Goal: Use online tool/utility: Utilize a website feature to perform a specific function

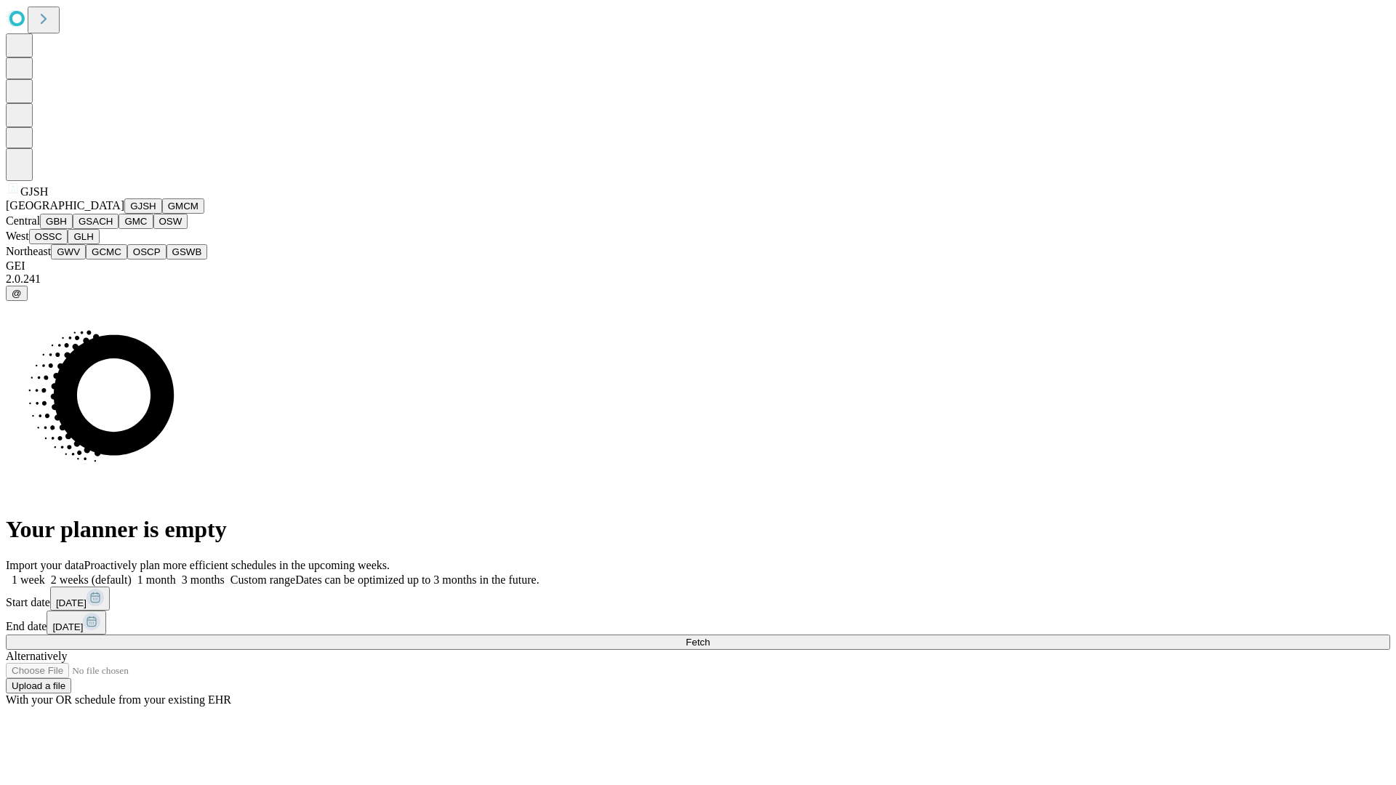
click at [124, 214] on button "GJSH" at bounding box center [143, 205] width 38 height 15
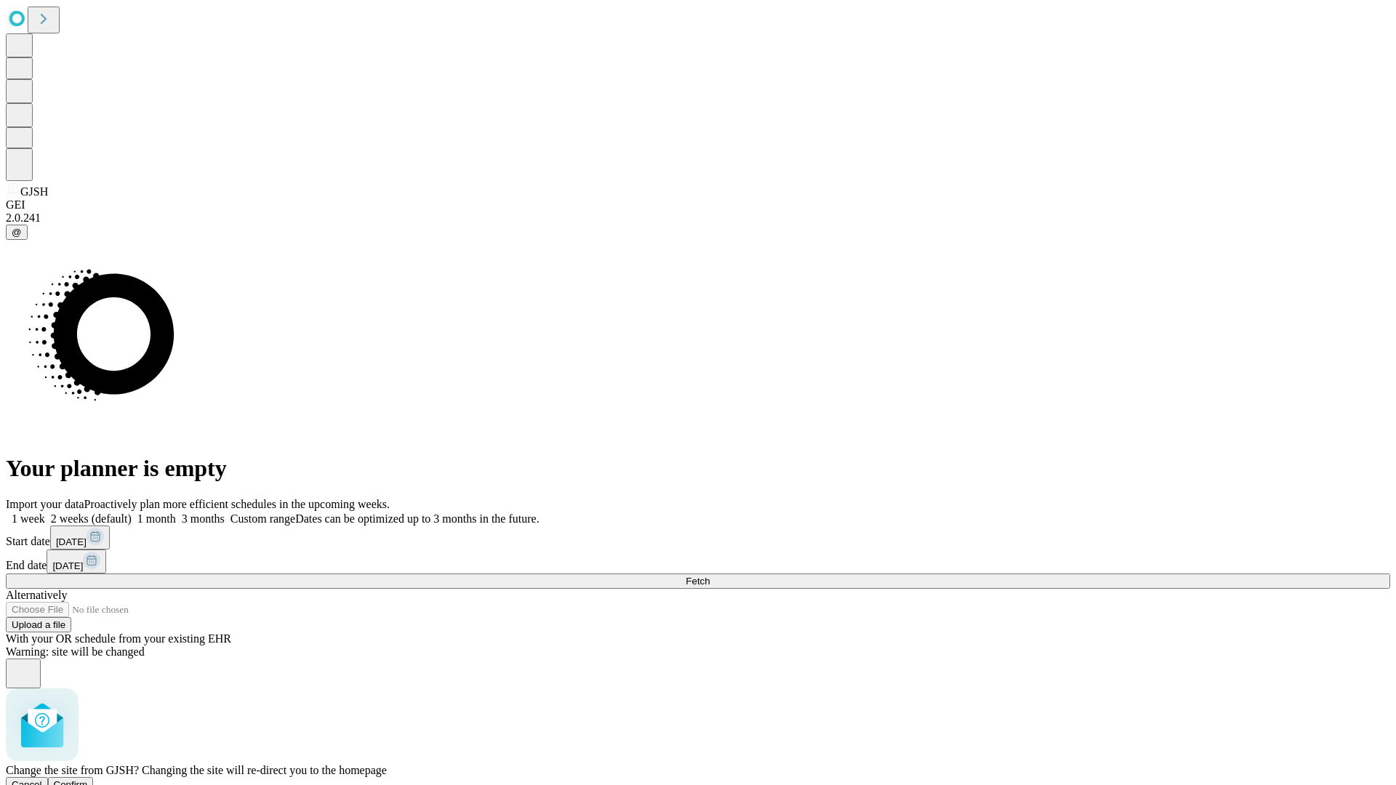
click at [88, 779] on span "Confirm" at bounding box center [71, 784] width 34 height 11
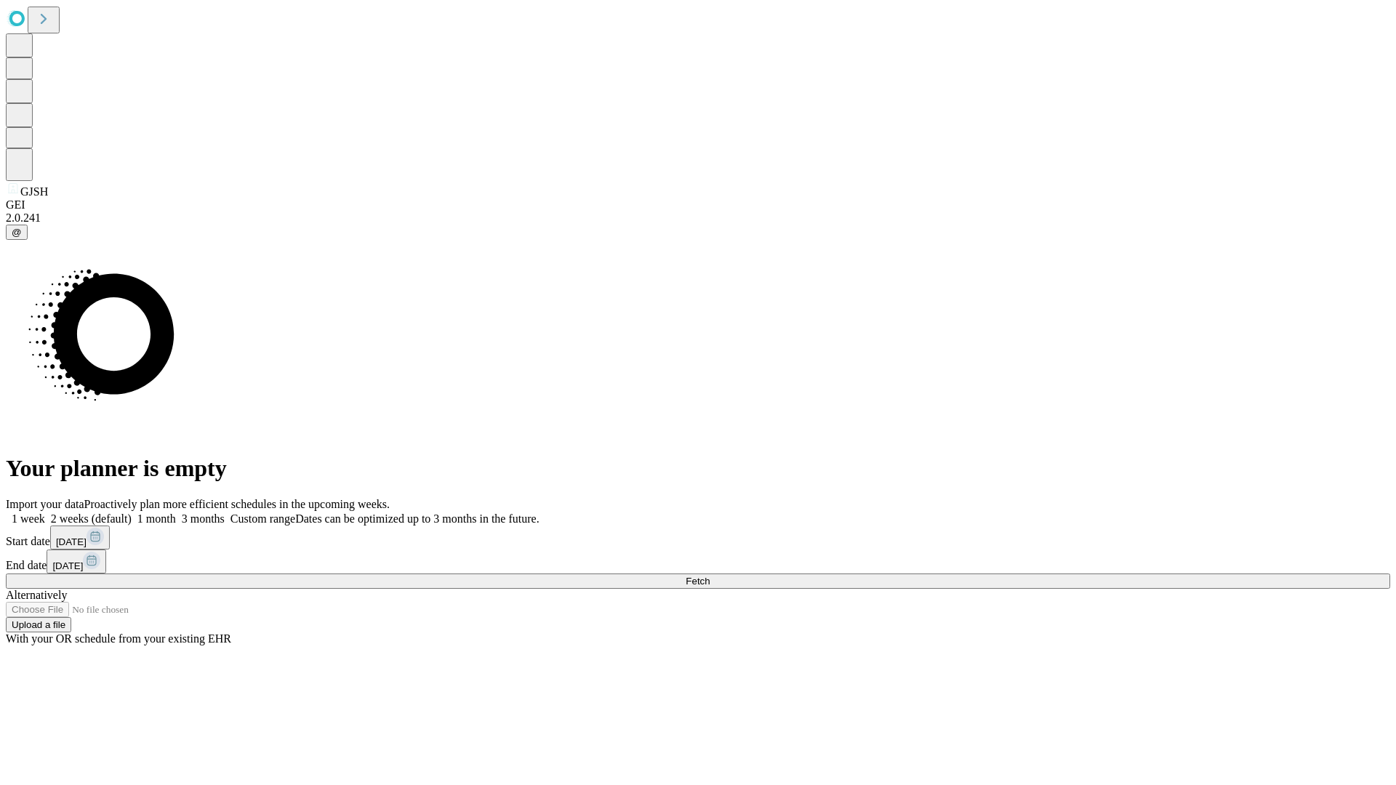
click at [176, 513] on label "1 month" at bounding box center [154, 519] width 44 height 12
click at [710, 576] on span "Fetch" at bounding box center [698, 581] width 24 height 11
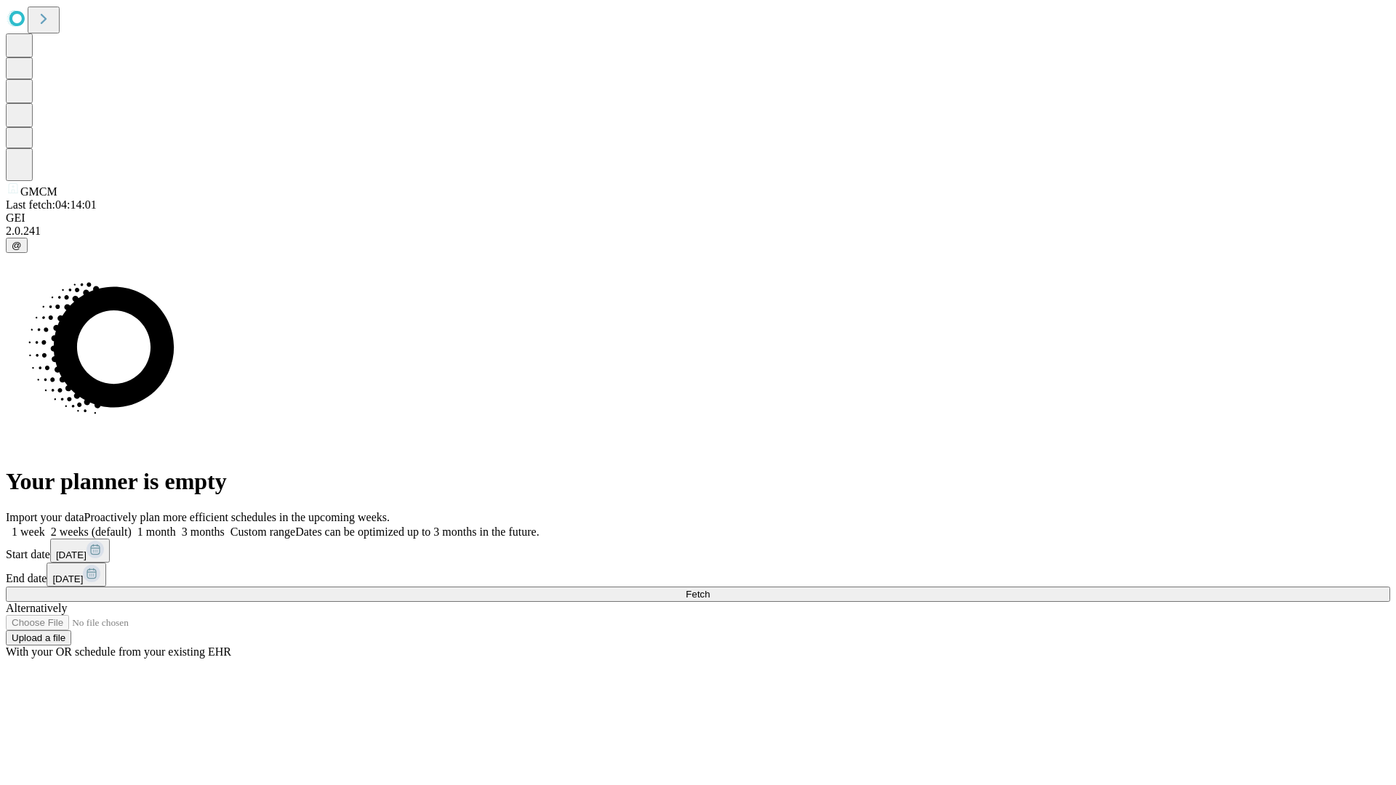
click at [176, 526] on label "1 month" at bounding box center [154, 532] width 44 height 12
click at [710, 589] on span "Fetch" at bounding box center [698, 594] width 24 height 11
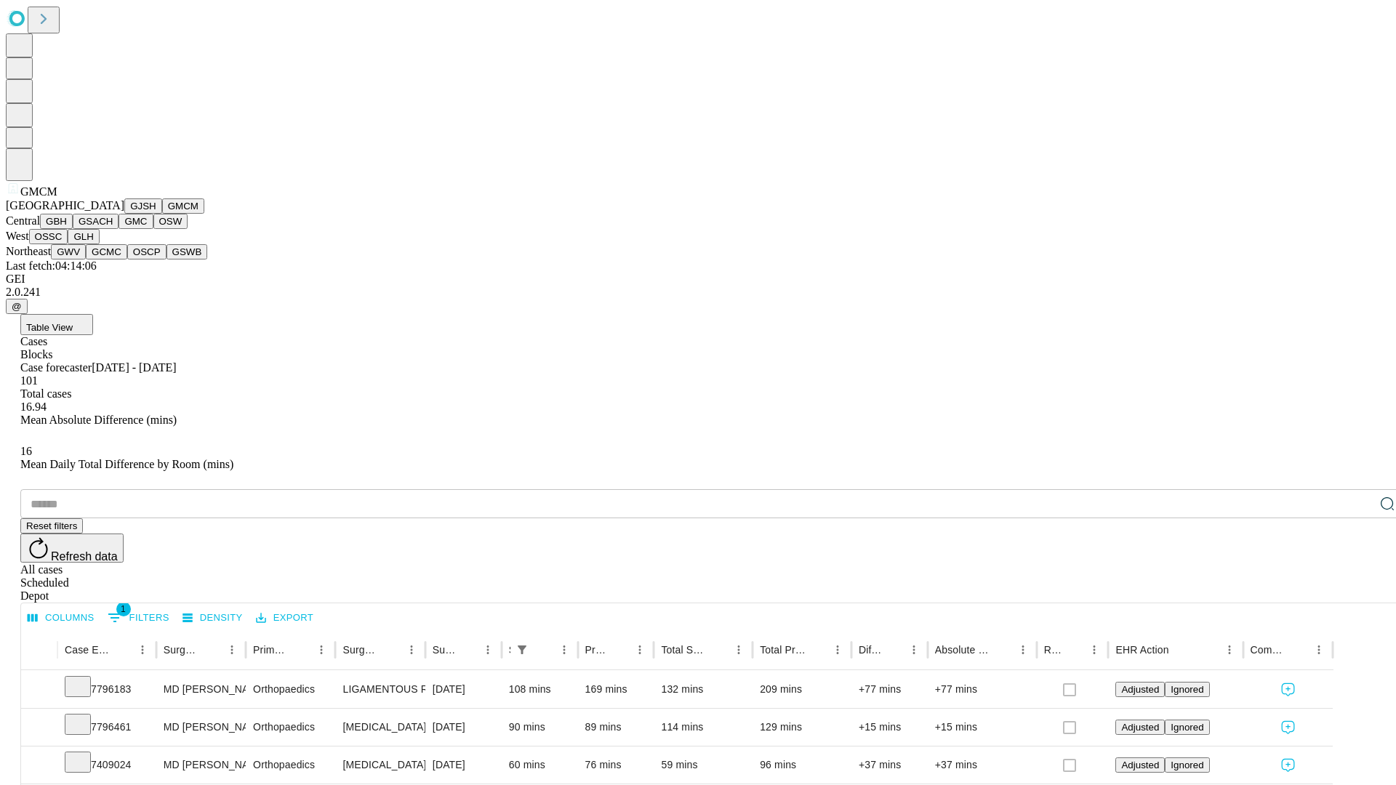
click at [73, 229] on button "GBH" at bounding box center [56, 221] width 33 height 15
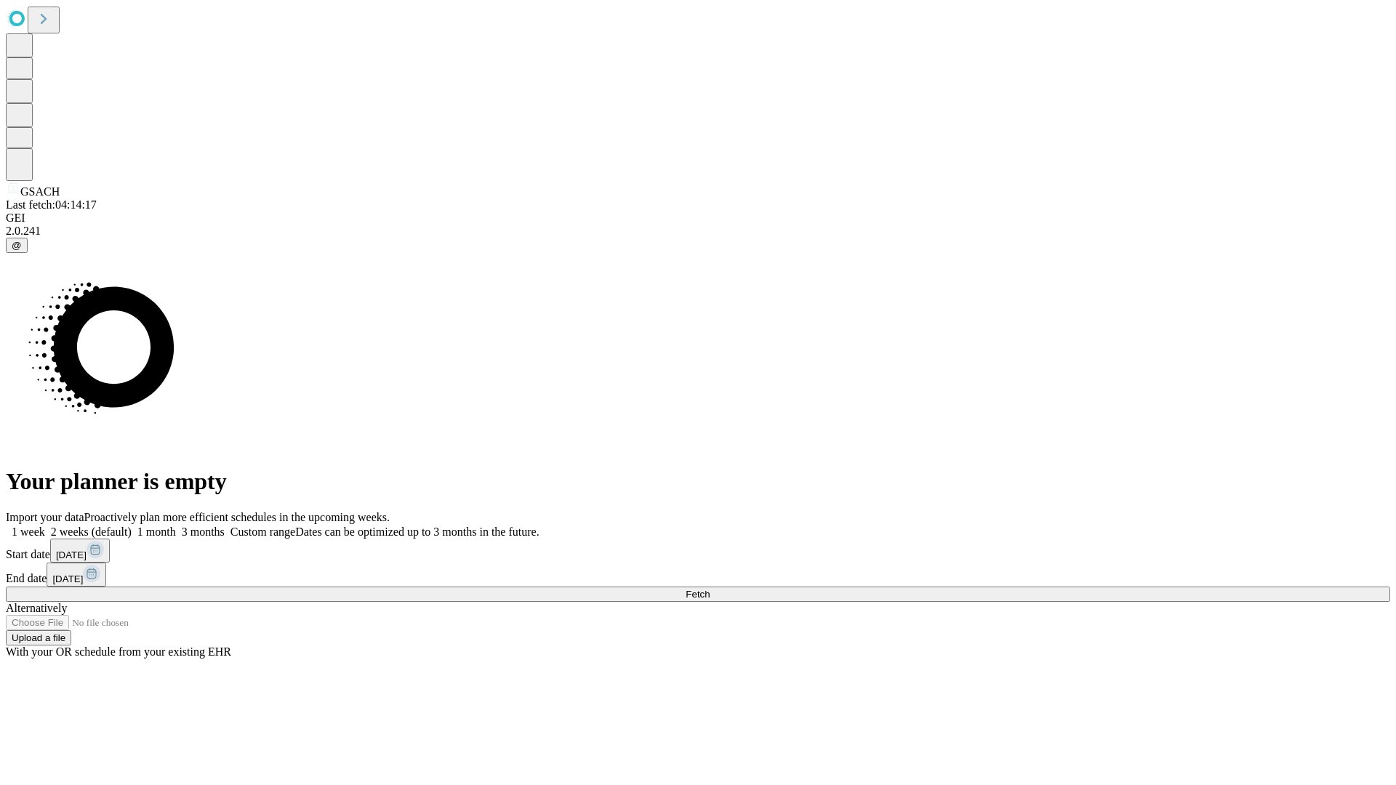
click at [176, 526] on label "1 month" at bounding box center [154, 532] width 44 height 12
click at [710, 589] on span "Fetch" at bounding box center [698, 594] width 24 height 11
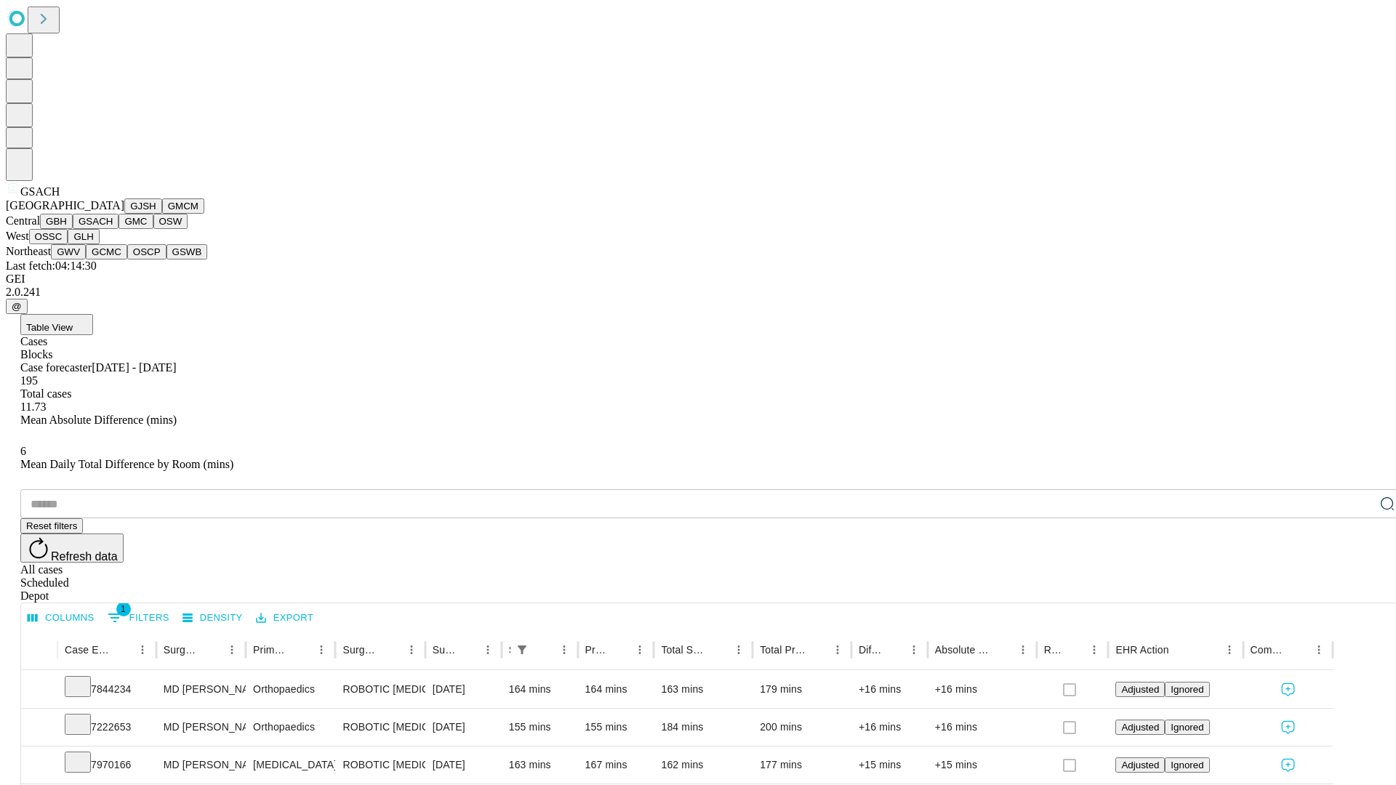
click at [118, 229] on button "GMC" at bounding box center [135, 221] width 34 height 15
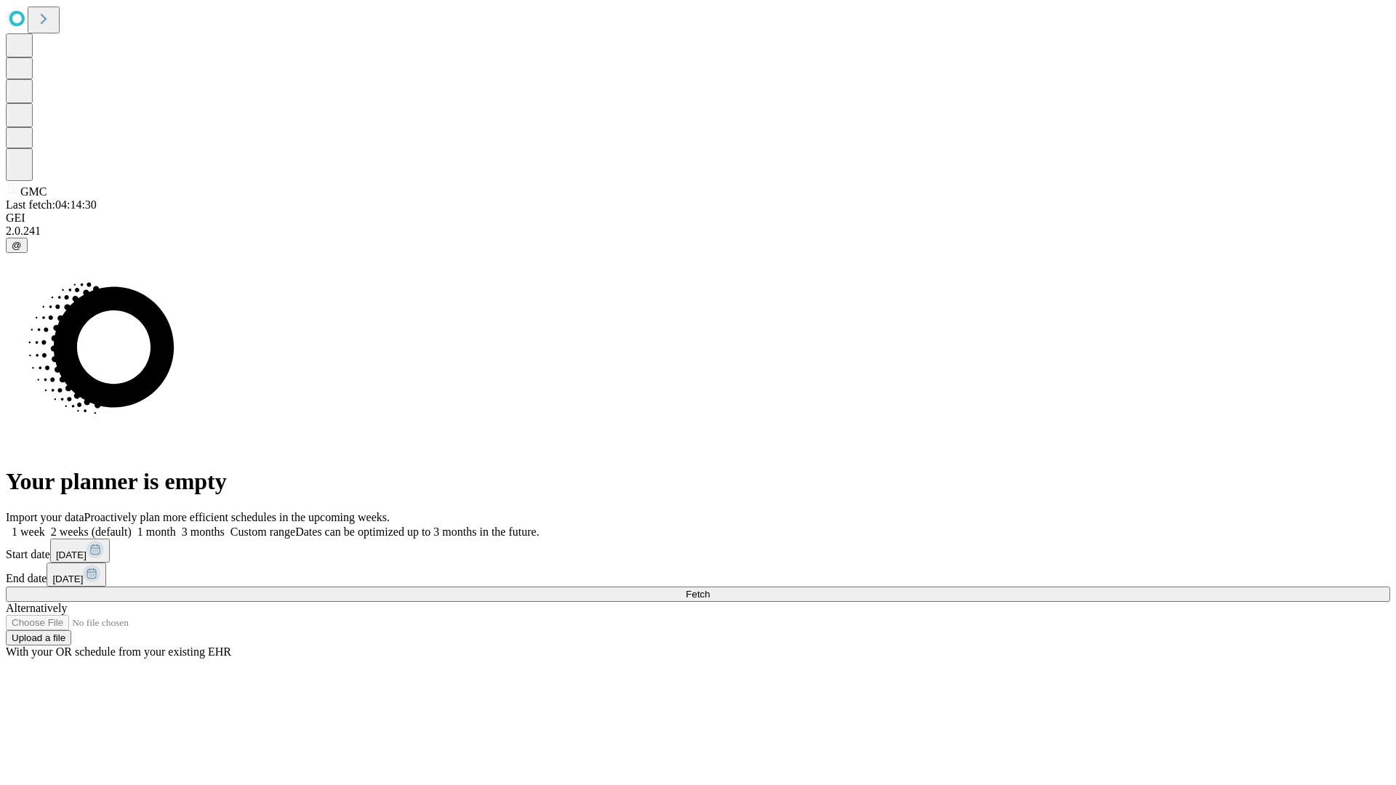
click at [176, 526] on label "1 month" at bounding box center [154, 532] width 44 height 12
click at [710, 589] on span "Fetch" at bounding box center [698, 594] width 24 height 11
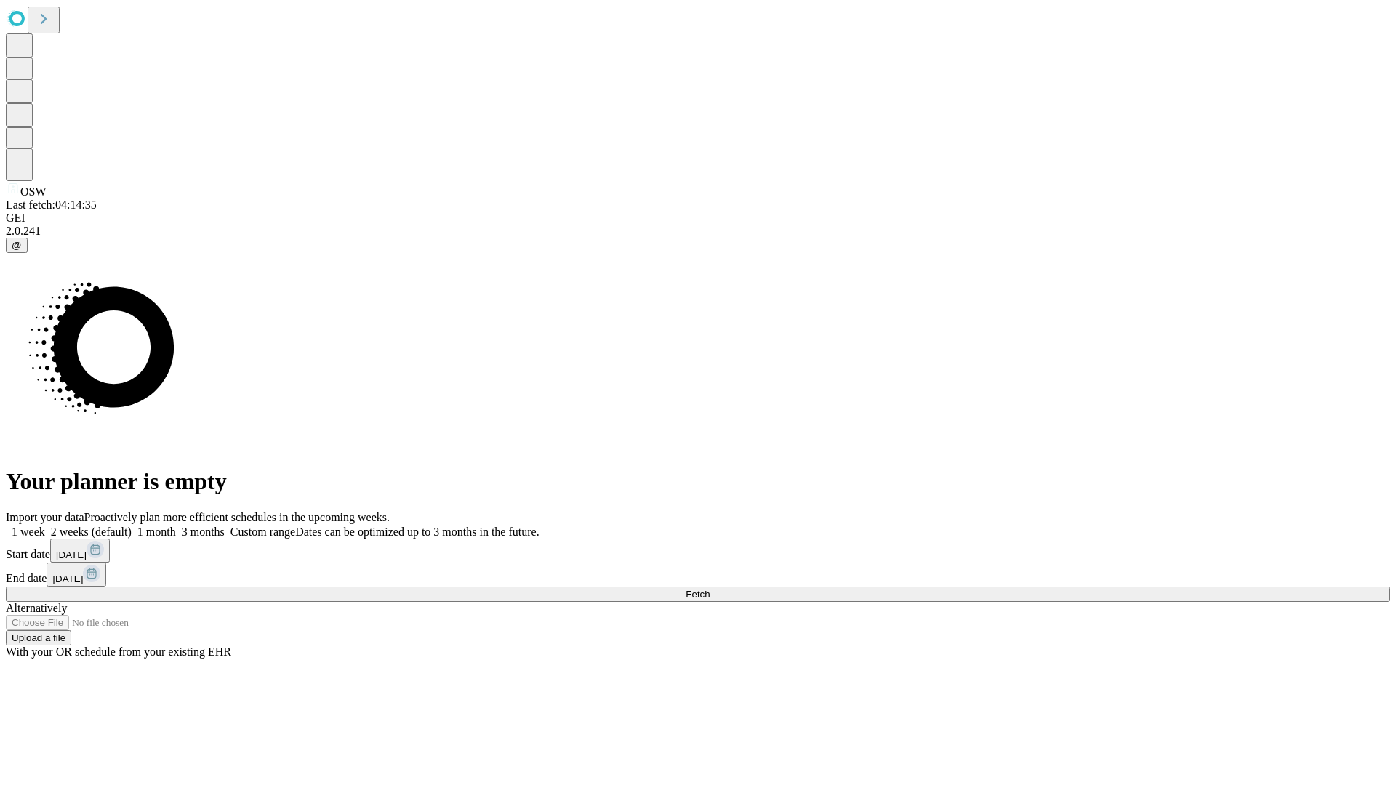
click at [176, 526] on label "1 month" at bounding box center [154, 532] width 44 height 12
click at [710, 589] on span "Fetch" at bounding box center [698, 594] width 24 height 11
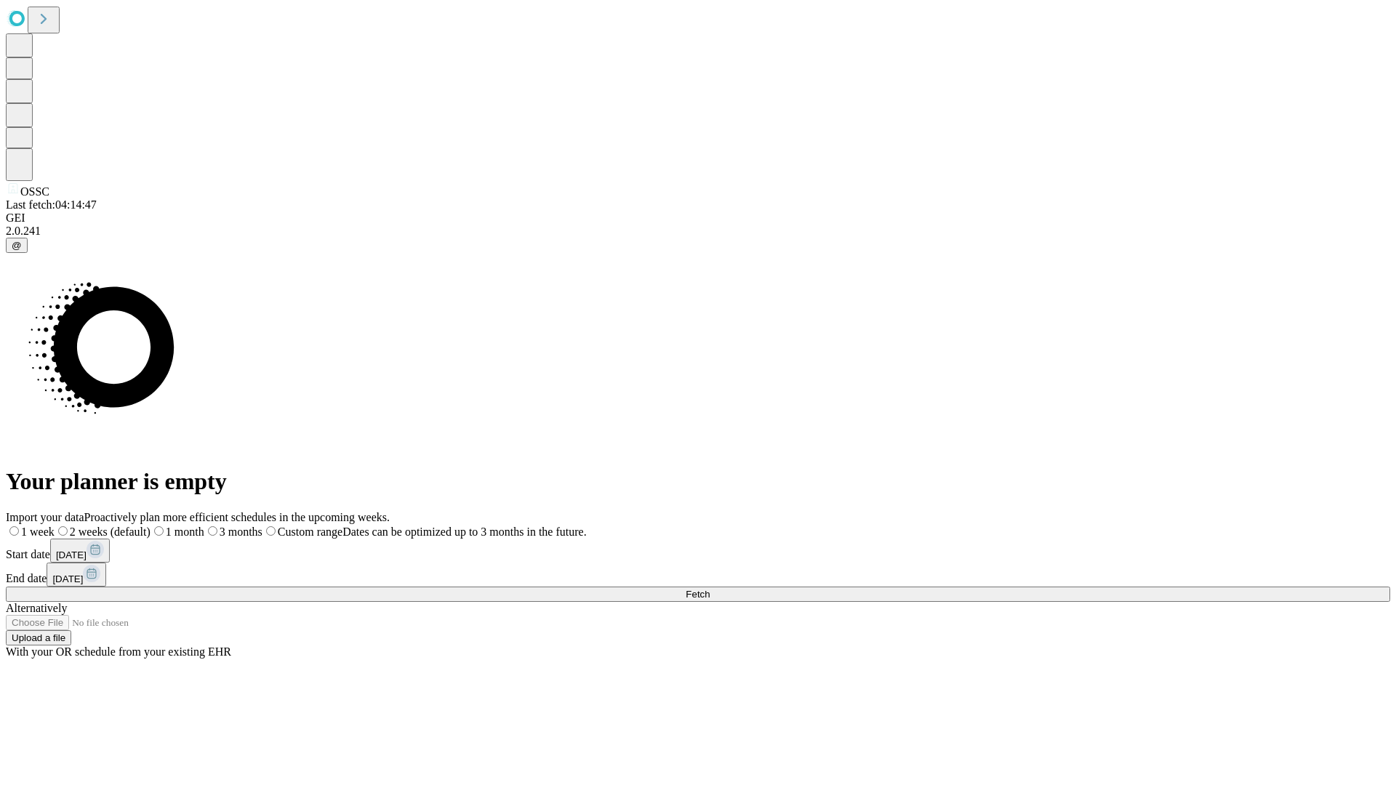
click at [204, 526] on label "1 month" at bounding box center [177, 532] width 54 height 12
click at [710, 589] on span "Fetch" at bounding box center [698, 594] width 24 height 11
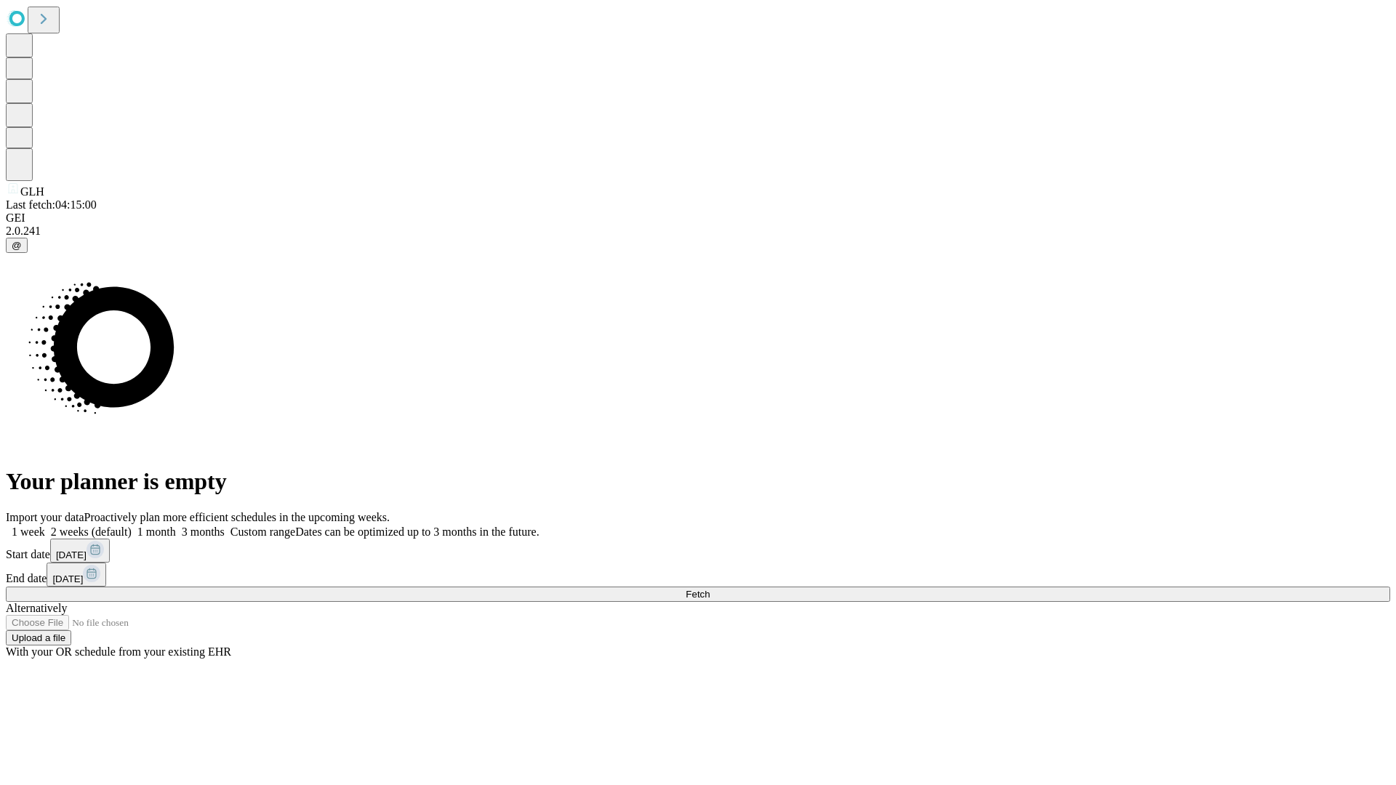
click at [176, 526] on label "1 month" at bounding box center [154, 532] width 44 height 12
click at [710, 589] on span "Fetch" at bounding box center [698, 594] width 24 height 11
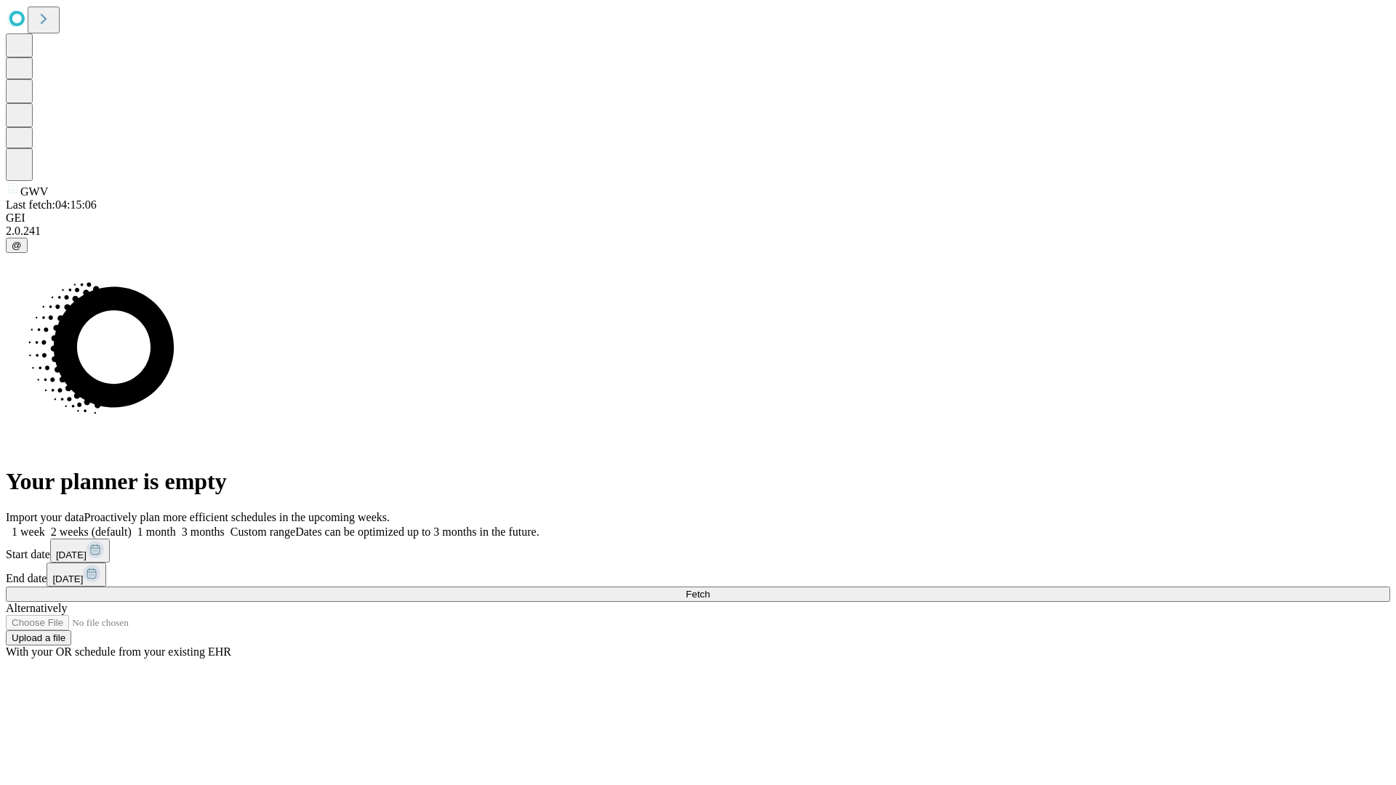
click at [176, 526] on label "1 month" at bounding box center [154, 532] width 44 height 12
click at [710, 589] on span "Fetch" at bounding box center [698, 594] width 24 height 11
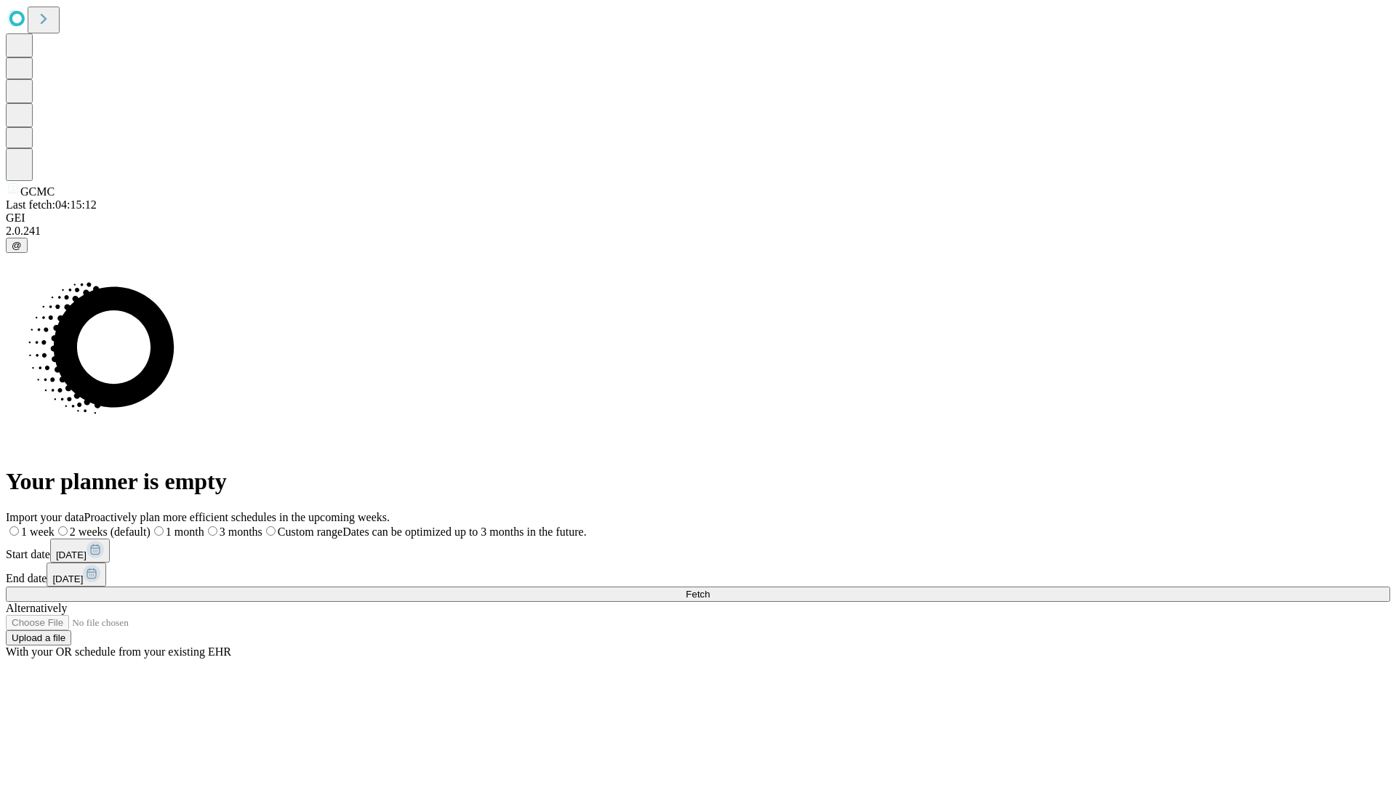
click at [204, 526] on label "1 month" at bounding box center [177, 532] width 54 height 12
click at [710, 589] on span "Fetch" at bounding box center [698, 594] width 24 height 11
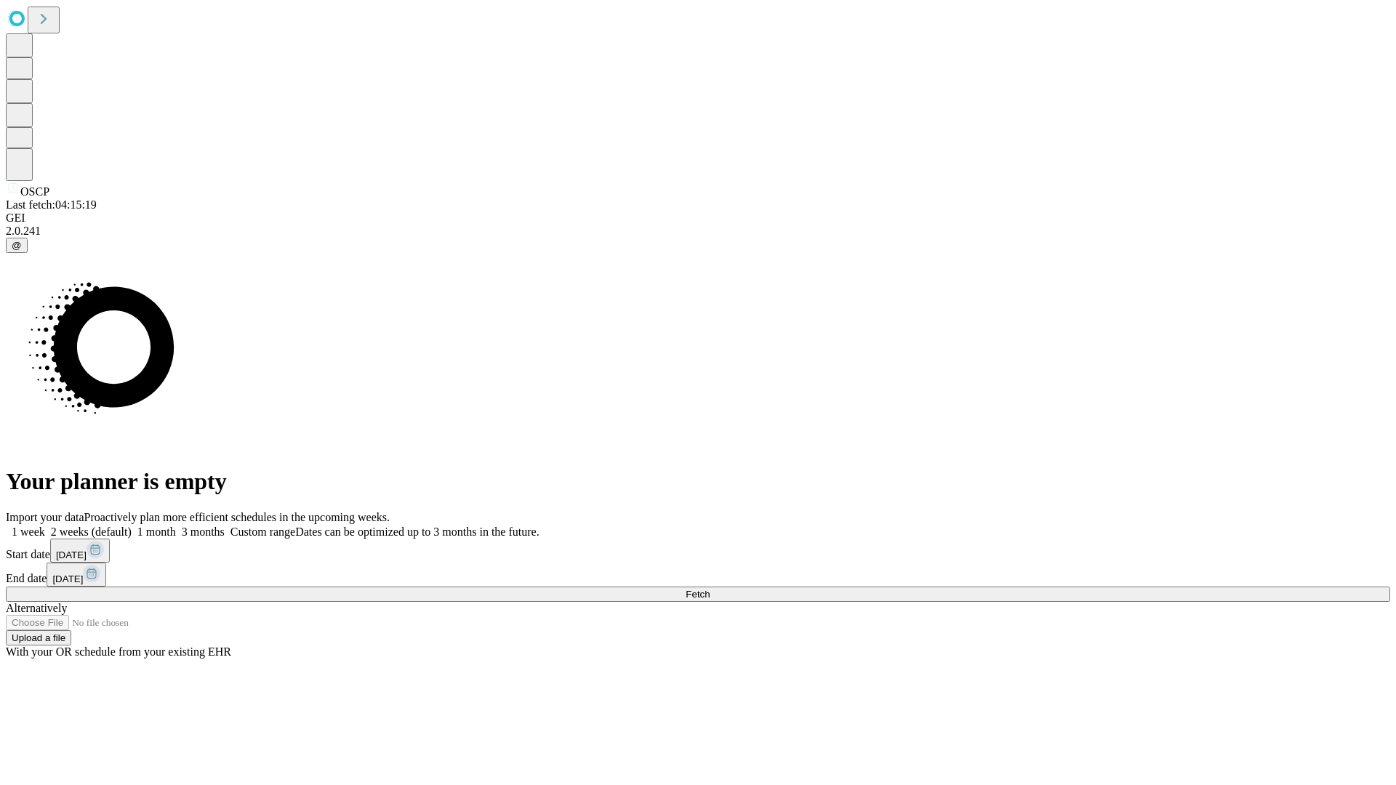
click at [176, 526] on label "1 month" at bounding box center [154, 532] width 44 height 12
click at [710, 589] on span "Fetch" at bounding box center [698, 594] width 24 height 11
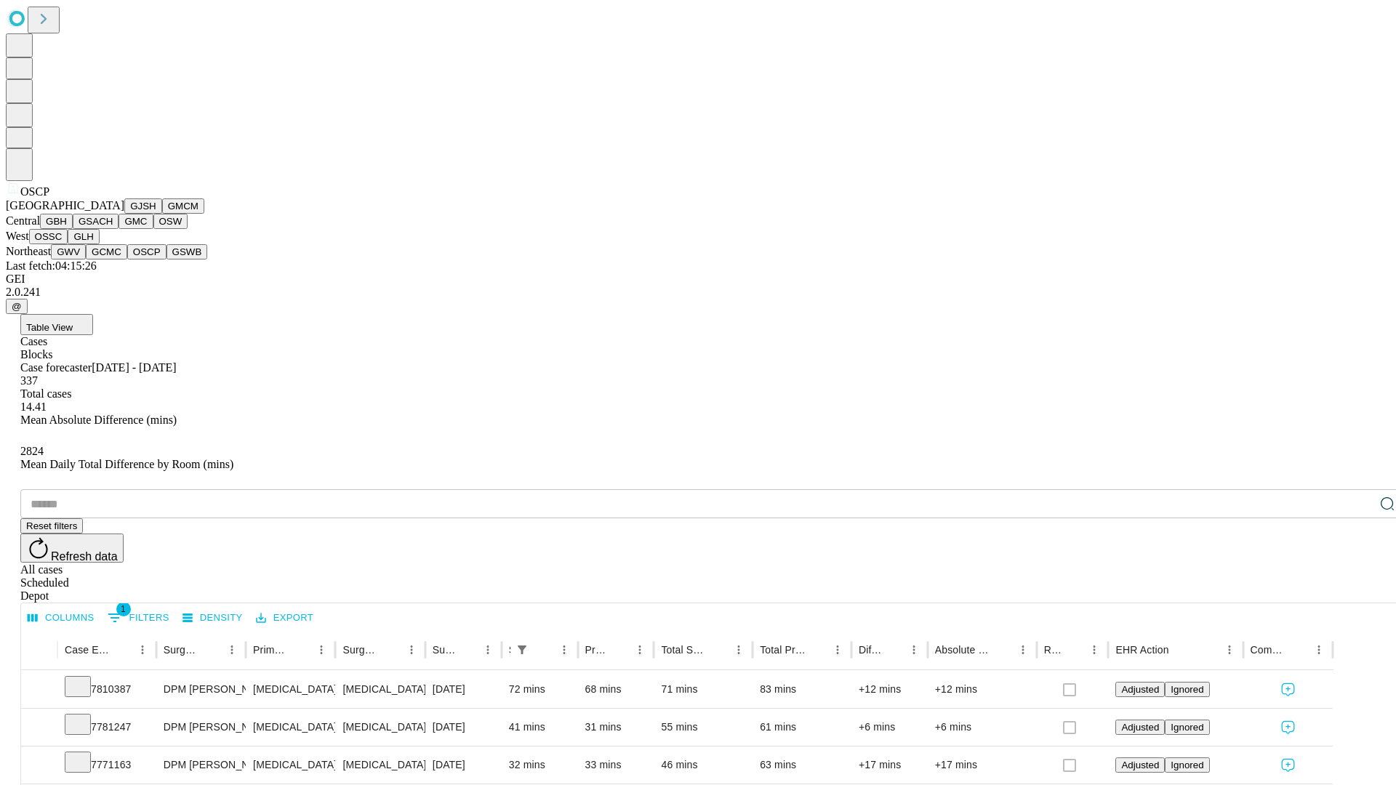
click at [166, 260] on button "GSWB" at bounding box center [186, 251] width 41 height 15
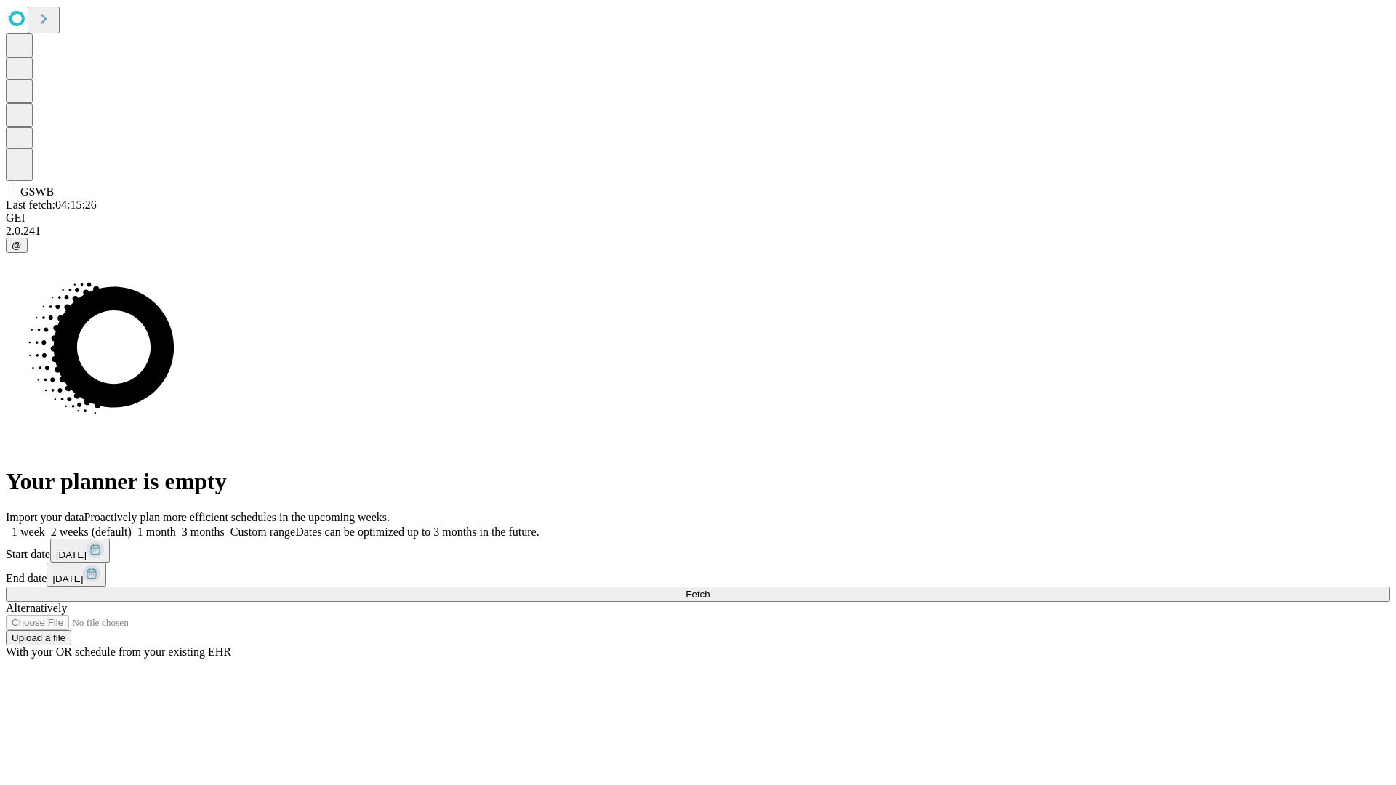
click at [176, 526] on label "1 month" at bounding box center [154, 532] width 44 height 12
click at [710, 589] on span "Fetch" at bounding box center [698, 594] width 24 height 11
